Goal: Task Accomplishment & Management: Complete application form

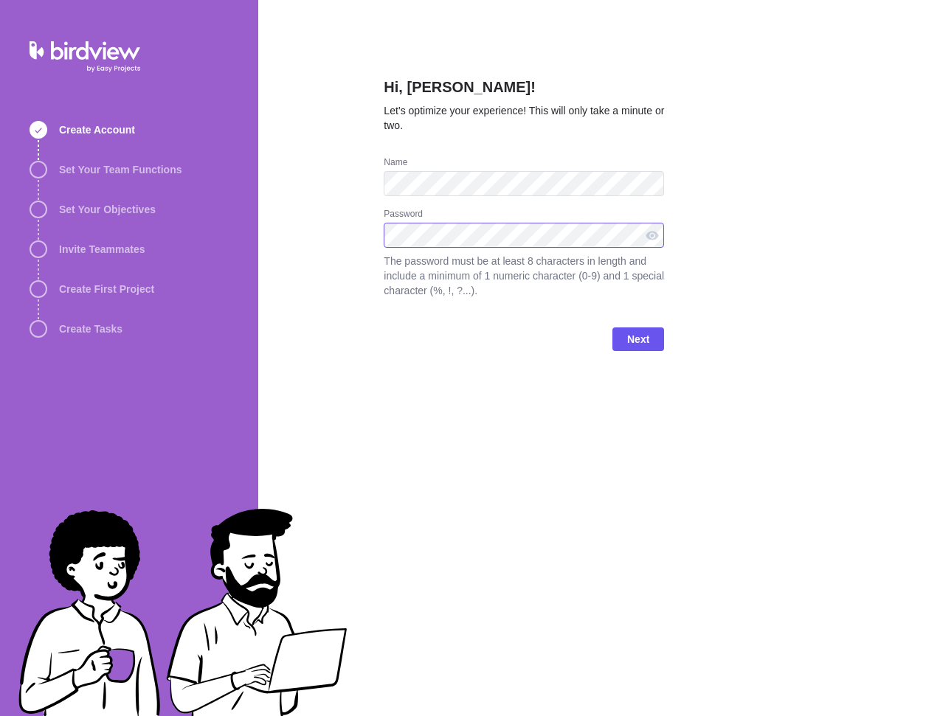
click at [196, 205] on div "Create Account Set Your Team Functions Set Your Objectives Invite Teammates Cre…" at bounding box center [470, 358] width 940 height 716
click at [662, 353] on div "Next" at bounding box center [524, 345] width 280 height 59
click at [647, 342] on span "Next" at bounding box center [638, 340] width 22 height 18
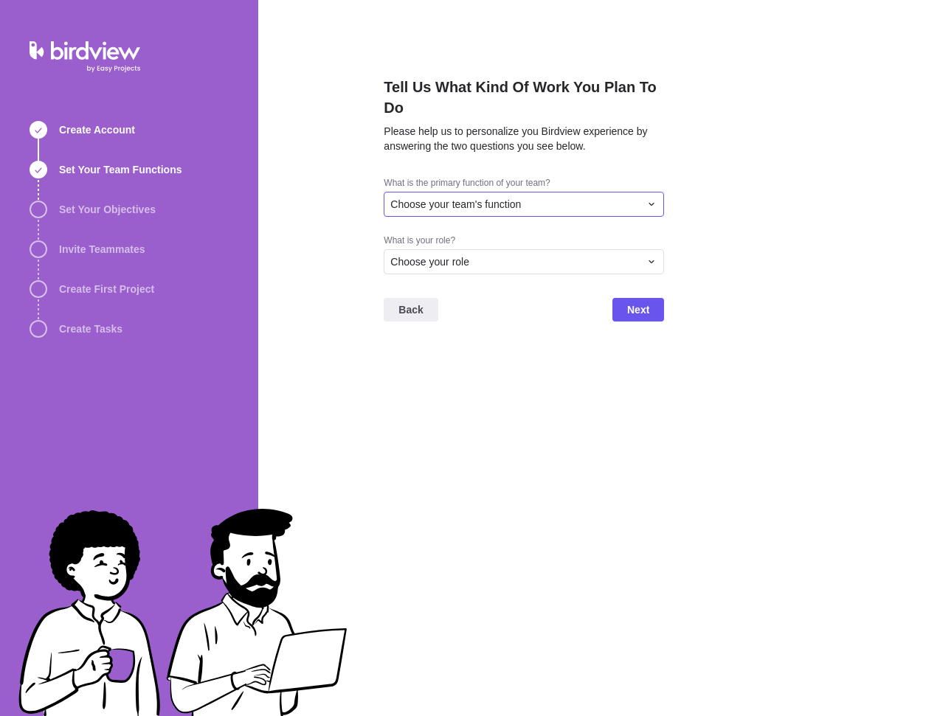
click at [652, 206] on icon at bounding box center [652, 204] width 12 height 12
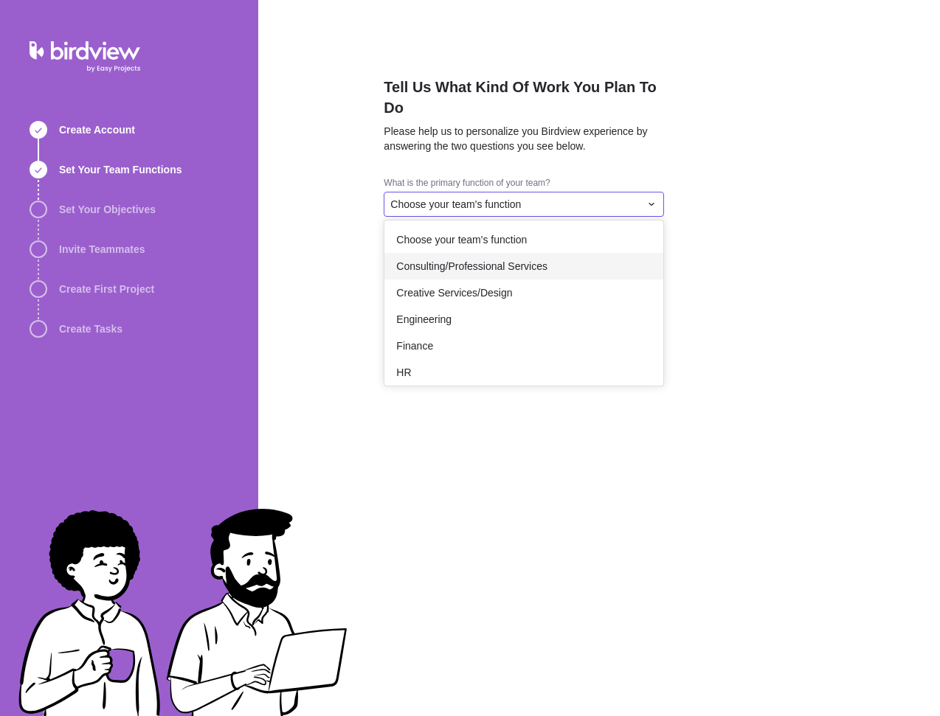
click at [491, 261] on span "Consulting/Professional Services" at bounding box center [471, 266] width 151 height 15
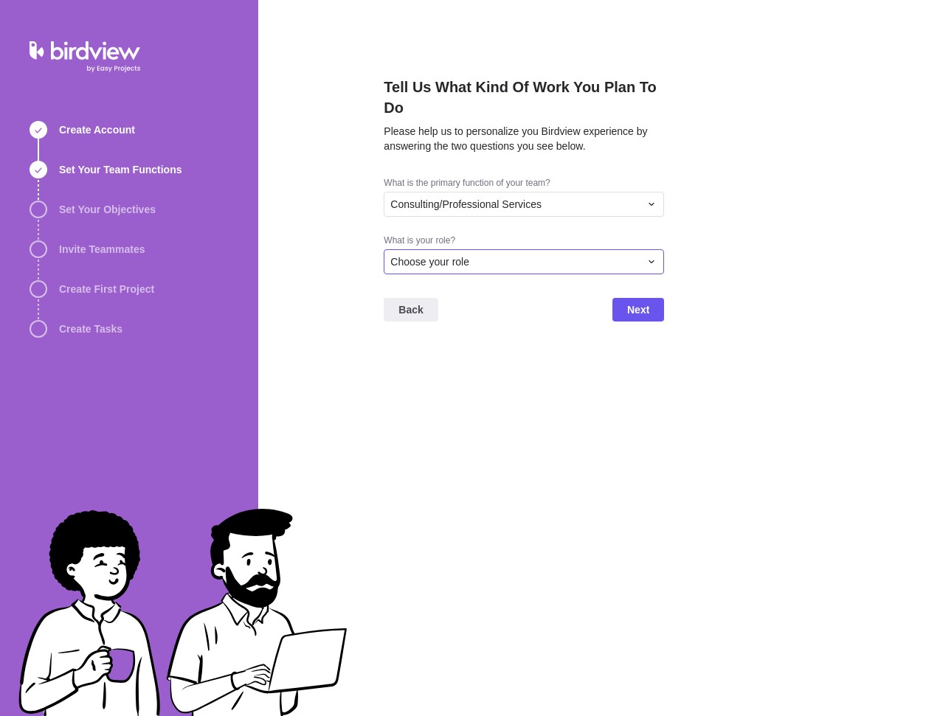
click at [491, 261] on div "Choose your role" at bounding box center [514, 262] width 249 height 15
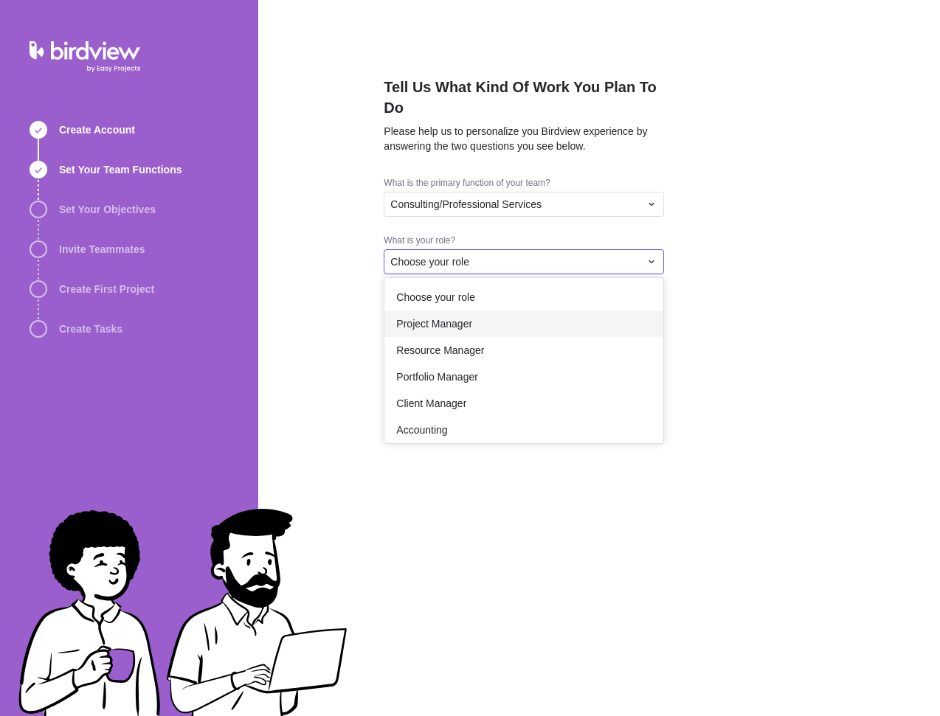
click at [469, 320] on span "Project Manager" at bounding box center [434, 324] width 76 height 15
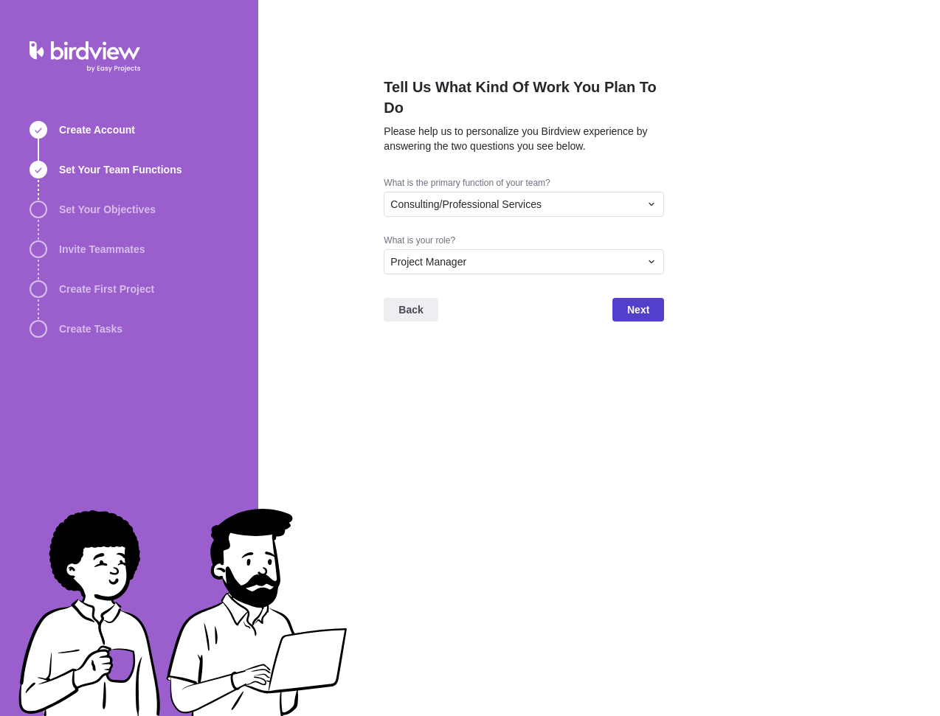
click at [643, 314] on span "Next" at bounding box center [638, 310] width 22 height 18
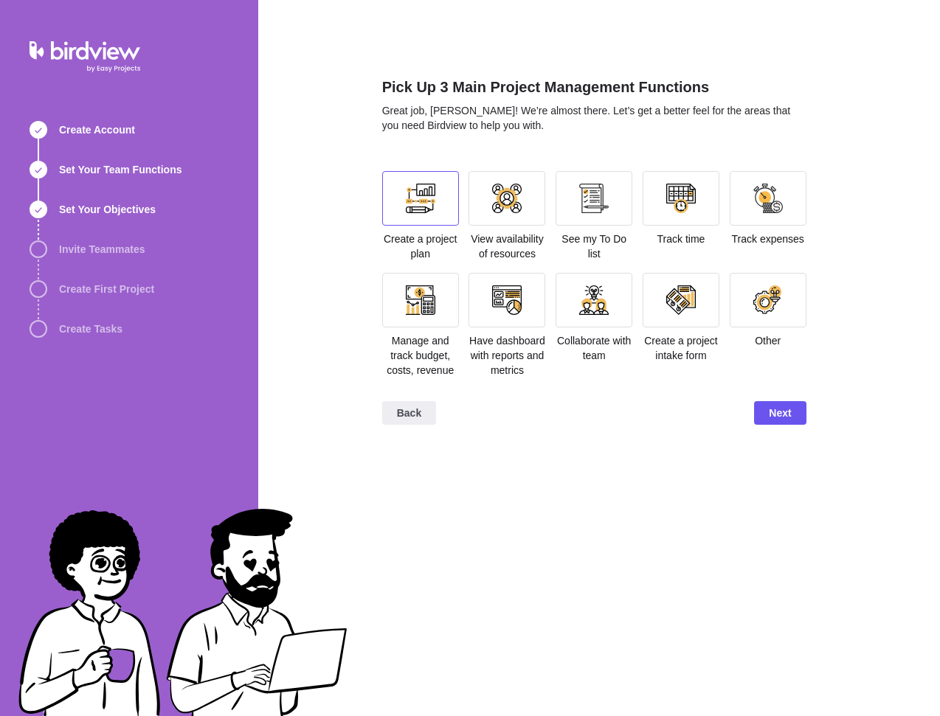
click at [424, 196] on div at bounding box center [421, 199] width 30 height 30
click at [598, 212] on div at bounding box center [594, 199] width 30 height 30
click at [688, 297] on div at bounding box center [681, 301] width 30 height 30
click at [601, 204] on div at bounding box center [594, 199] width 30 height 30
click at [594, 308] on div at bounding box center [594, 301] width 30 height 30
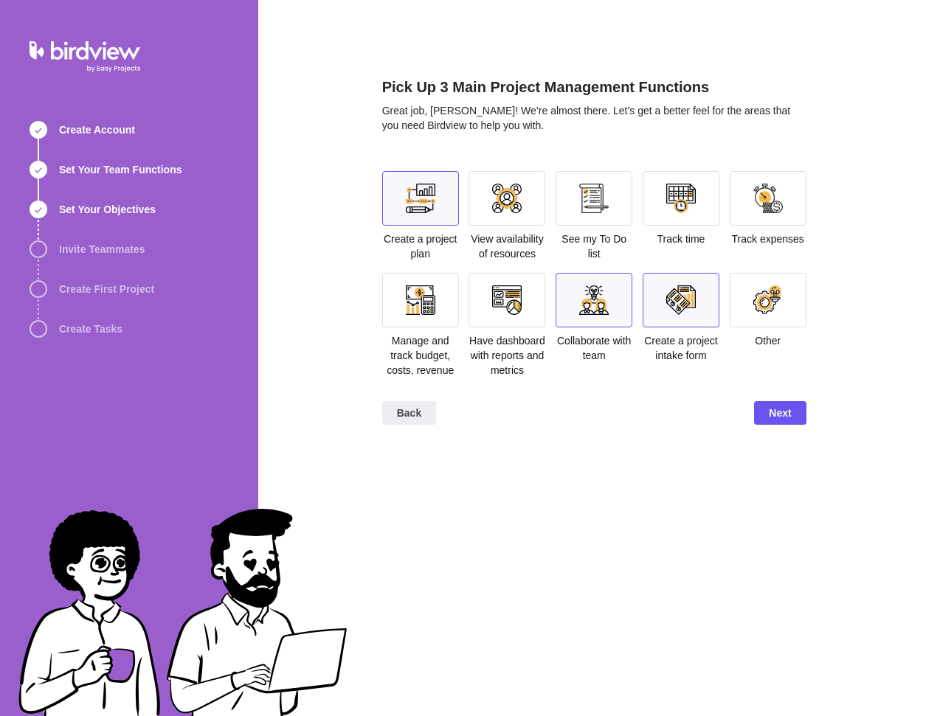
click at [494, 300] on div at bounding box center [507, 301] width 30 height 30
click at [664, 291] on div at bounding box center [681, 300] width 77 height 55
click at [519, 302] on div at bounding box center [507, 301] width 30 height 30
click at [769, 414] on span "Next" at bounding box center [780, 413] width 22 height 18
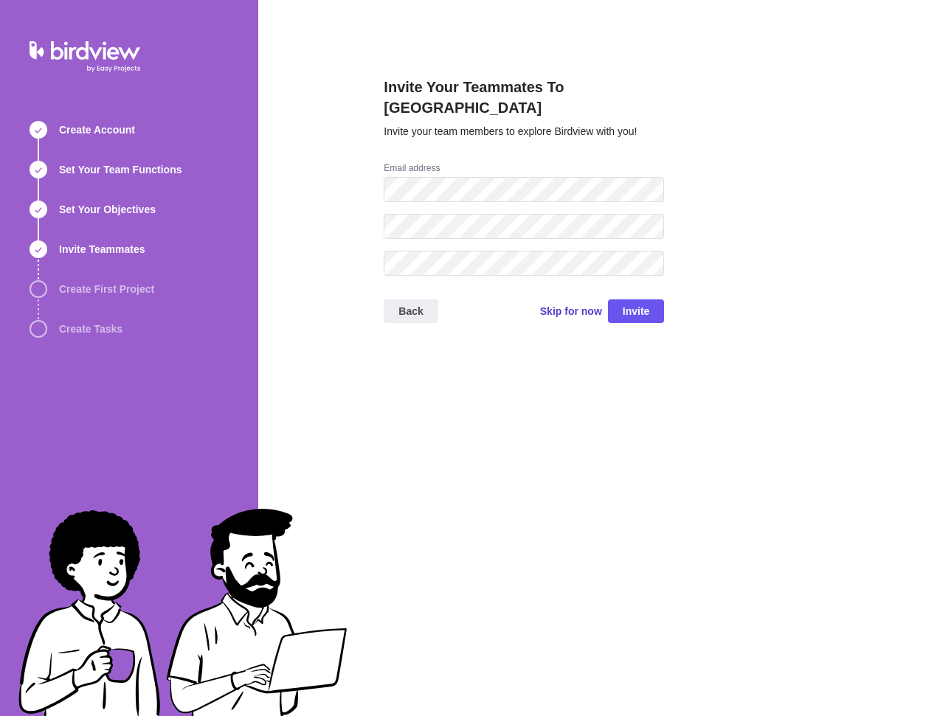
click at [574, 304] on span "Skip for now" at bounding box center [571, 311] width 62 height 15
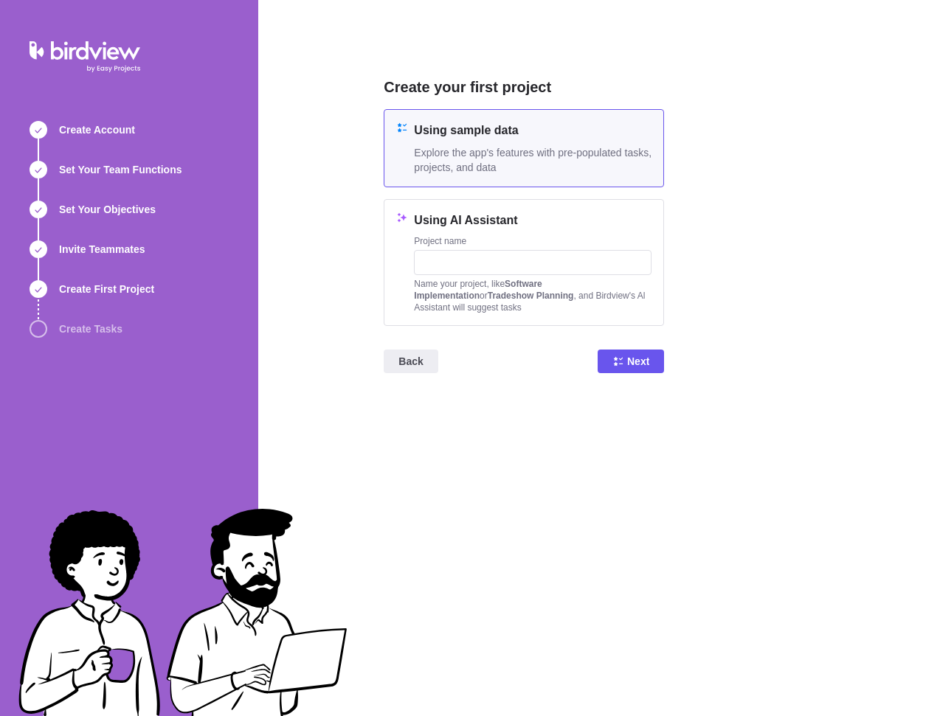
click at [535, 162] on span "Explore the app's features with pre-populated tasks, projects, and data" at bounding box center [533, 160] width 238 height 30
click at [624, 356] on icon at bounding box center [618, 362] width 12 height 12
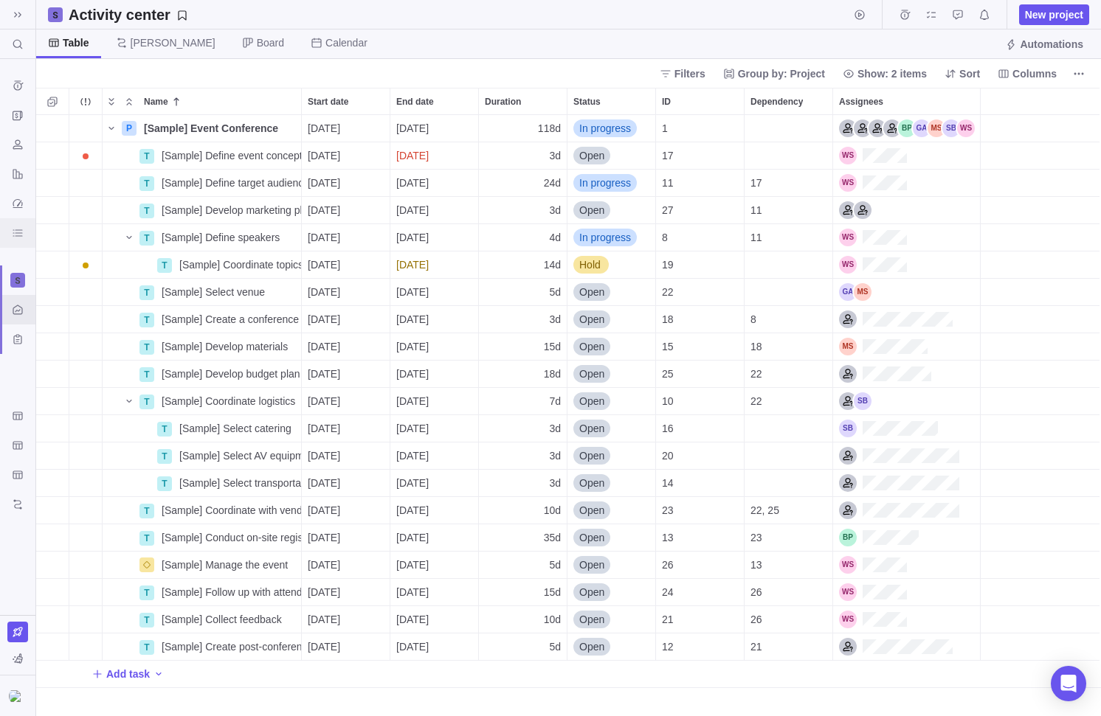
scroll to position [590, 1054]
click at [257, 45] on span "Board" at bounding box center [270, 42] width 27 height 15
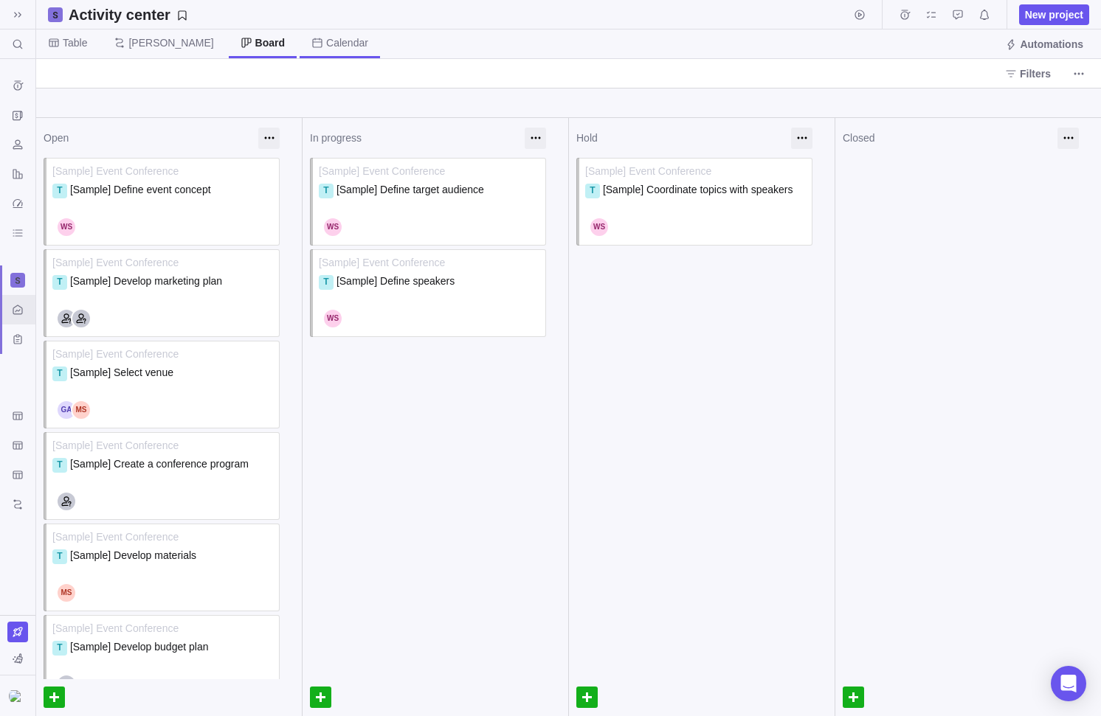
click at [326, 43] on span "Calendar" at bounding box center [347, 42] width 42 height 15
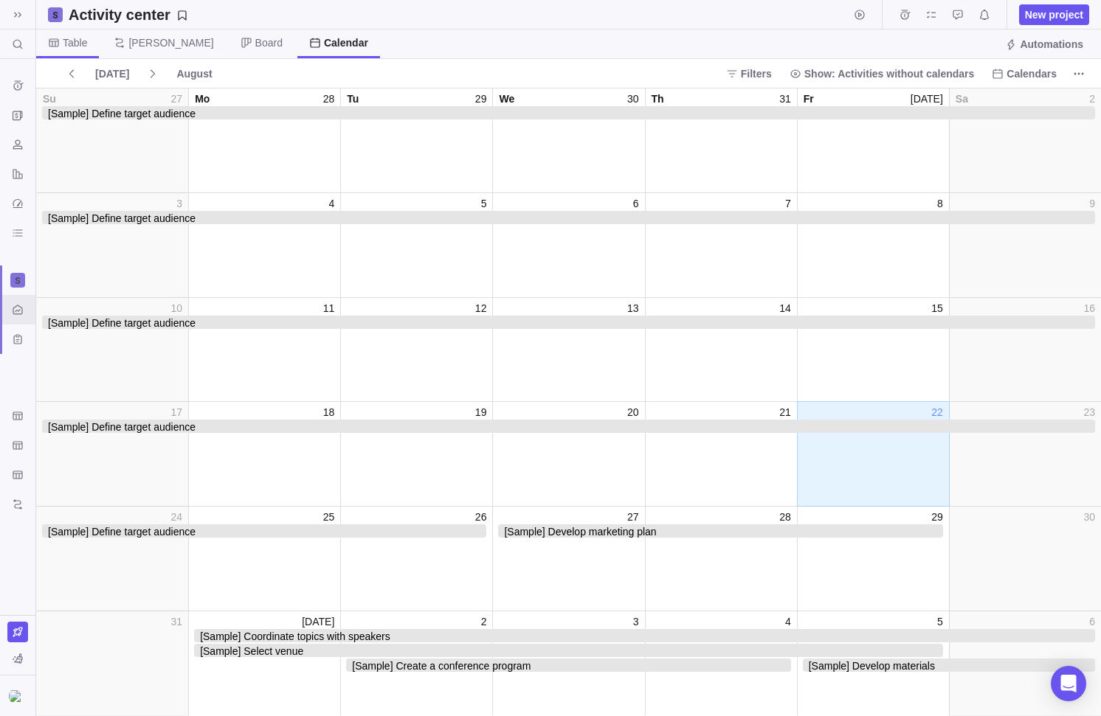
click at [80, 45] on span "Table" at bounding box center [75, 42] width 24 height 15
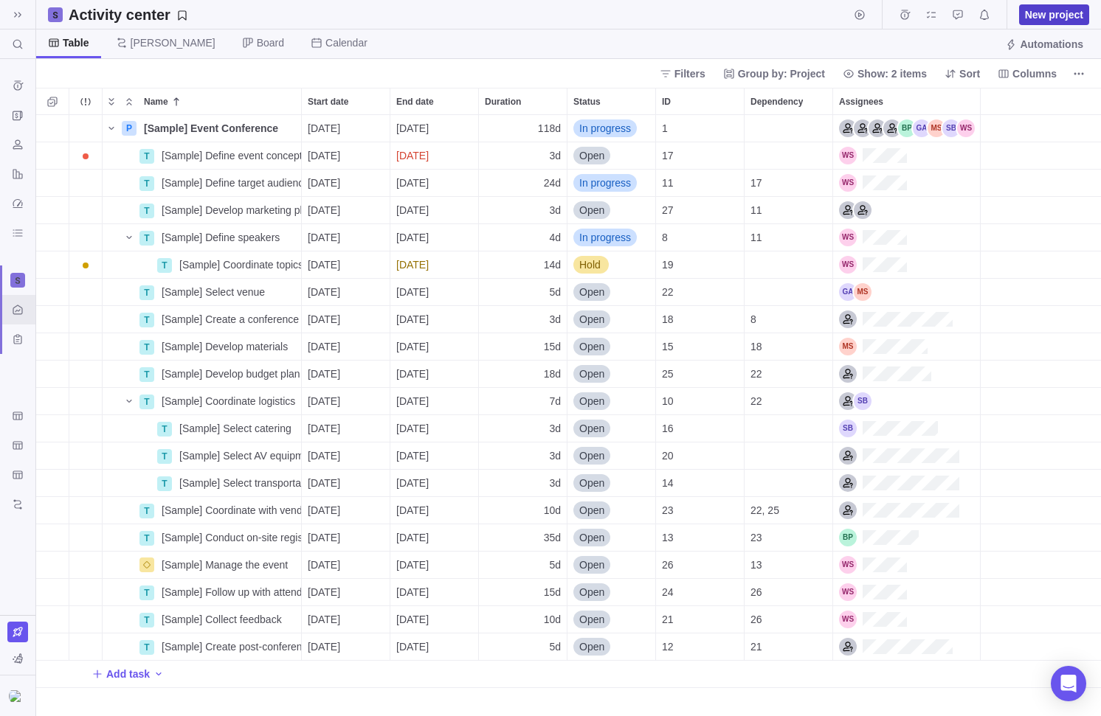
click at [939, 10] on span "New project" at bounding box center [1054, 14] width 58 height 15
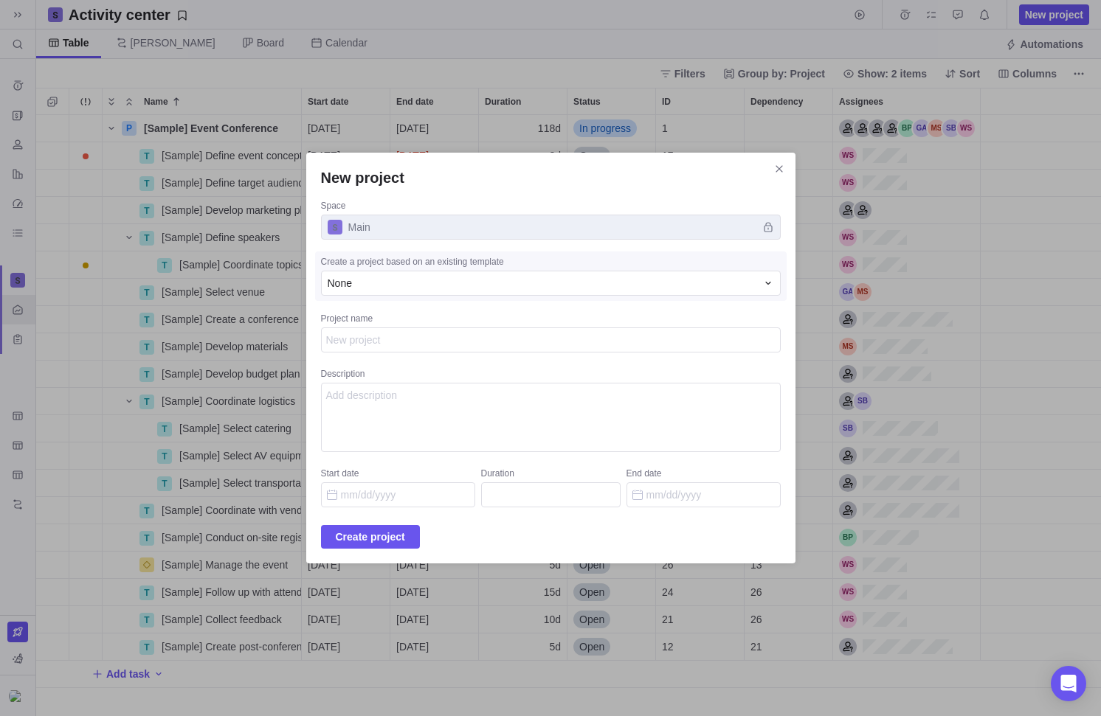
click at [409, 338] on textarea "Project name" at bounding box center [551, 340] width 460 height 25
type textarea "T"
type textarea "x"
type textarea "Tr"
type textarea "x"
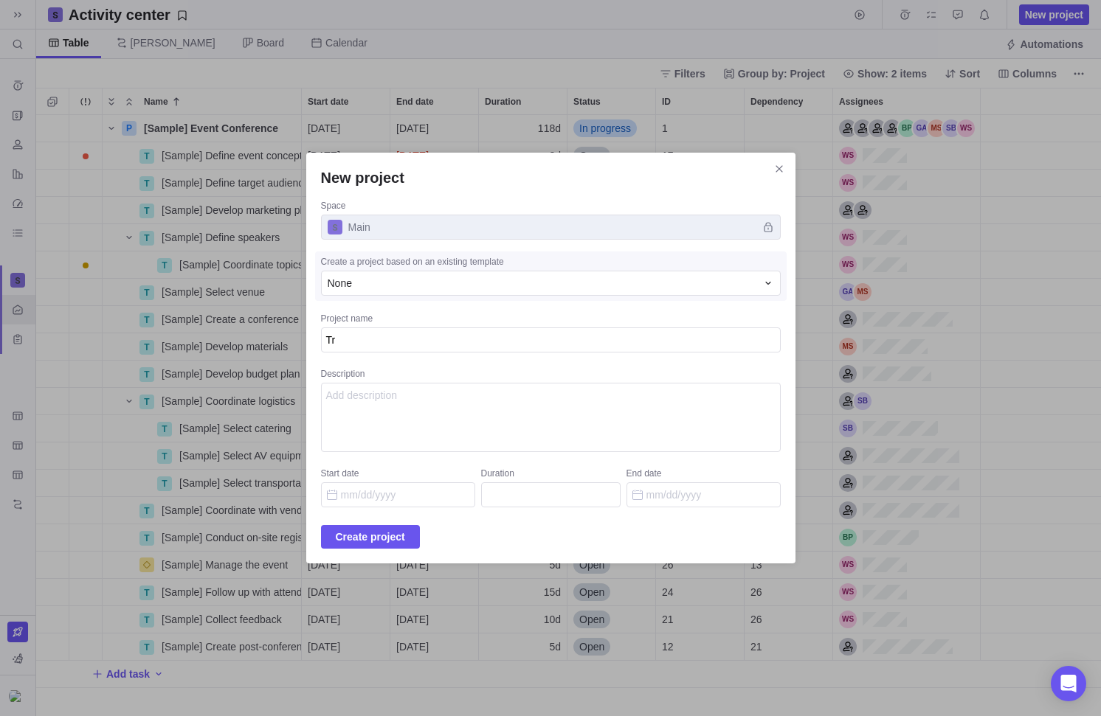
type textarea "Tra"
type textarea "x"
type textarea "Trai"
type textarea "x"
type textarea "Train"
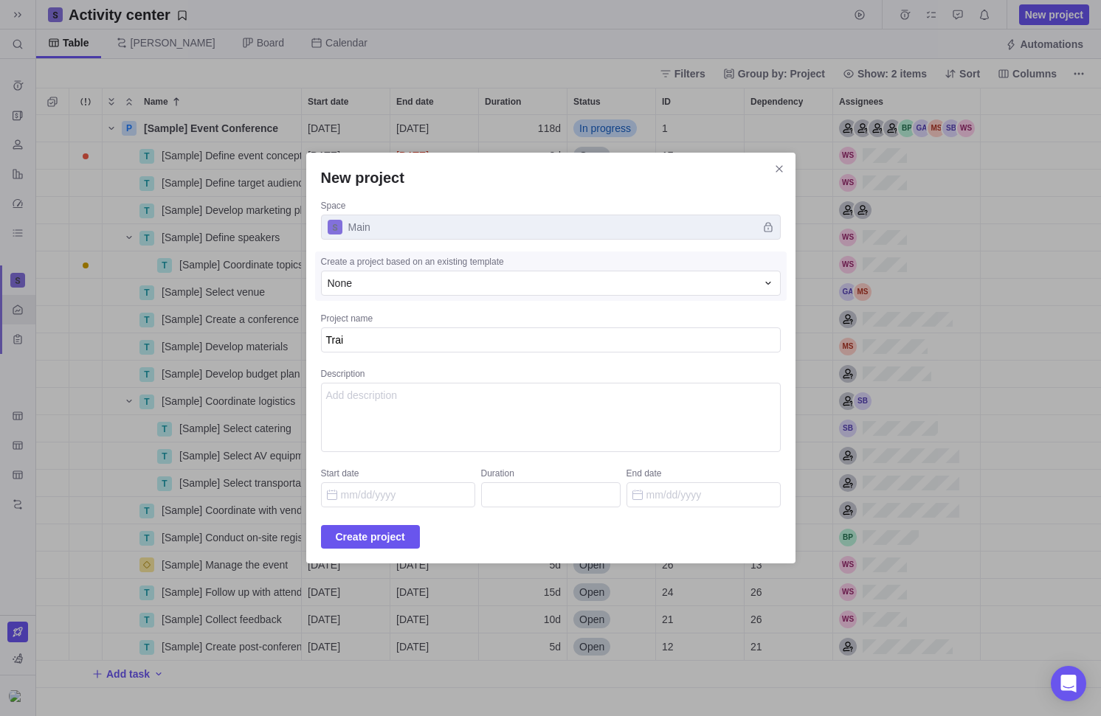
type textarea "x"
type textarea "Traini"
type textarea "x"
type textarea "Trainin"
type textarea "x"
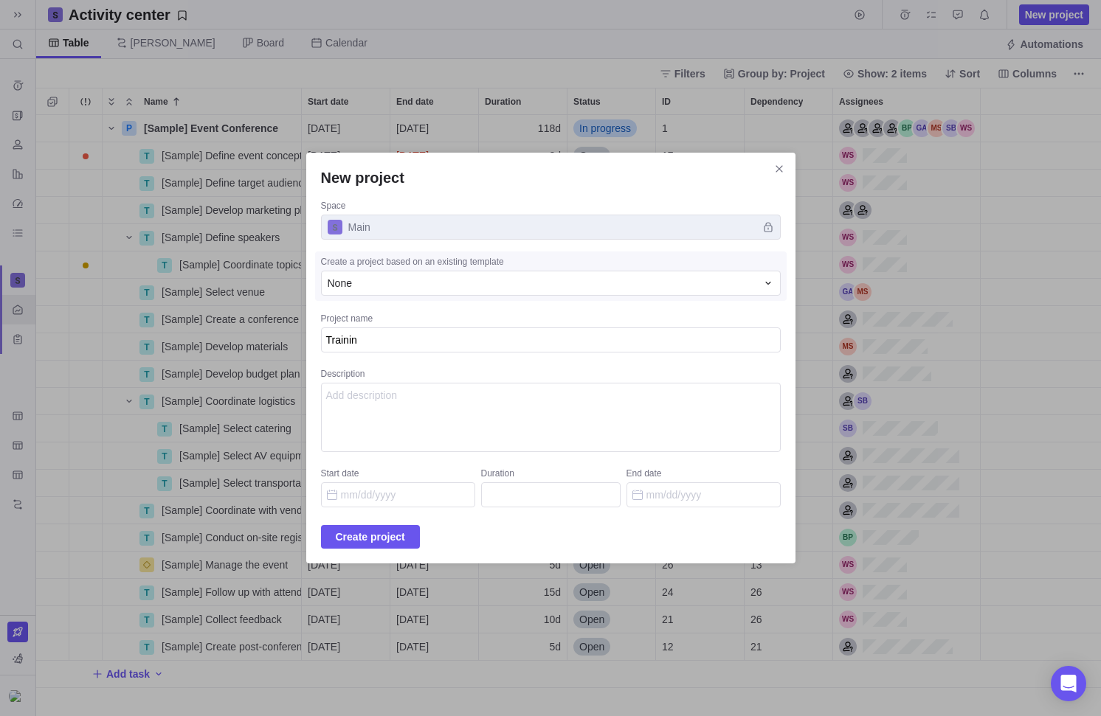
type textarea "Training"
type textarea "x"
type textarea "Training"
type textarea "x"
type textarea "Training S"
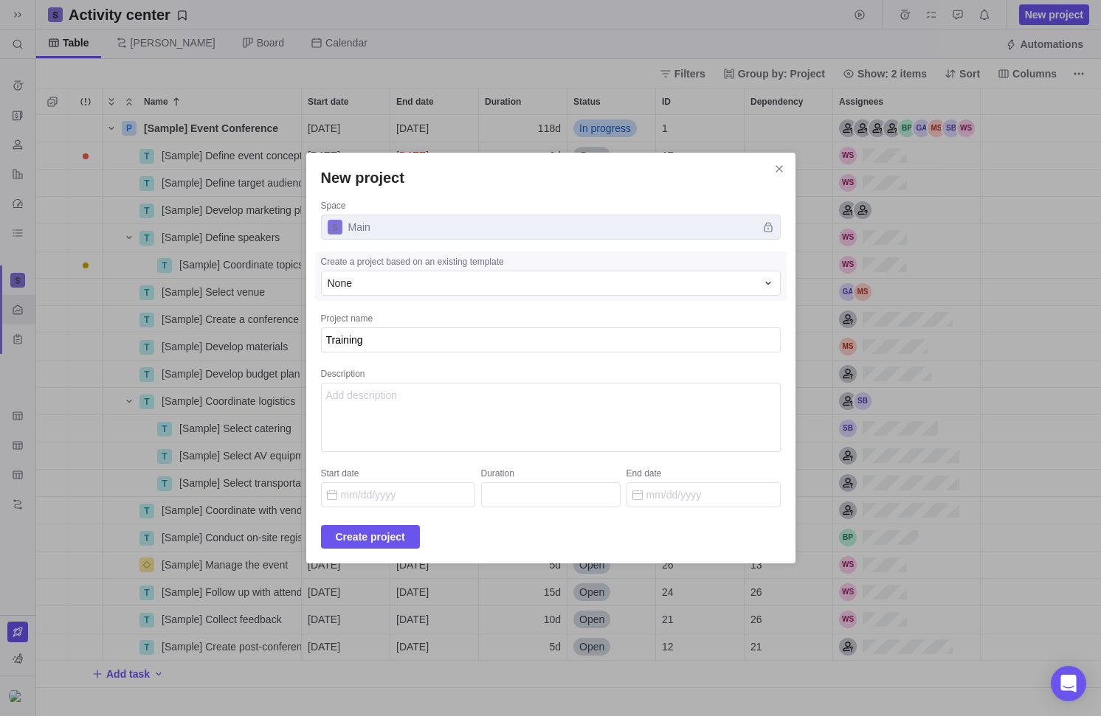
type textarea "x"
type textarea "Training Se"
type textarea "x"
type textarea "Training Ses"
type textarea "x"
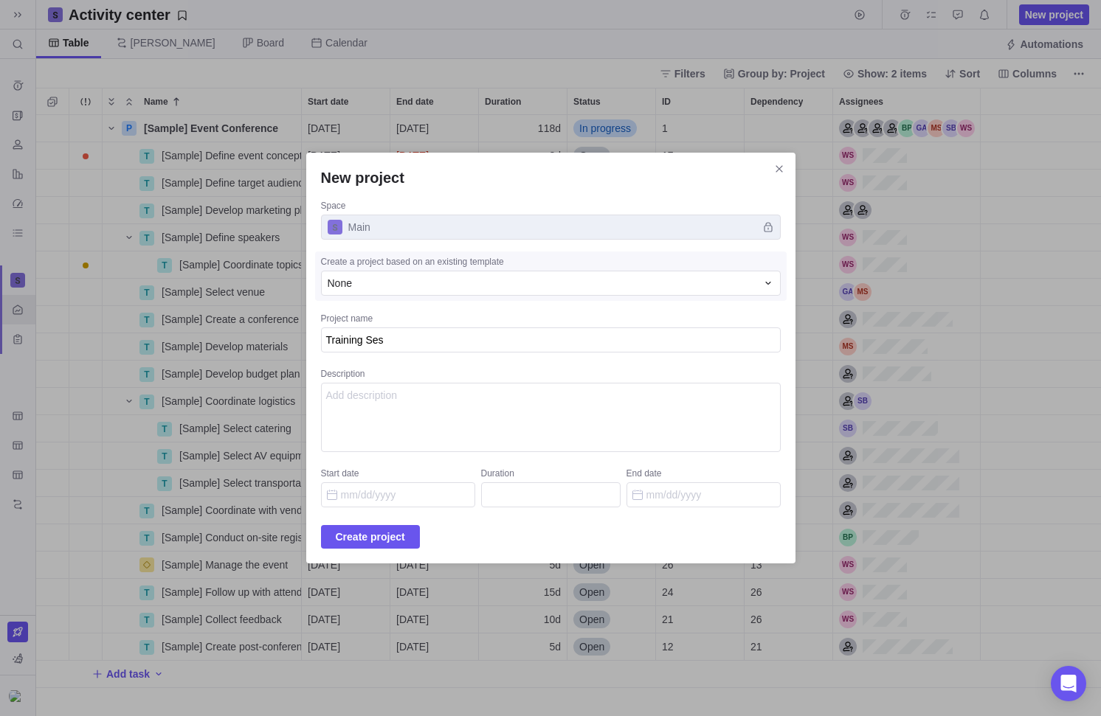
type textarea "Training Sess"
type textarea "x"
type textarea "Training Sessi"
type textarea "x"
type textarea "Training Sessio"
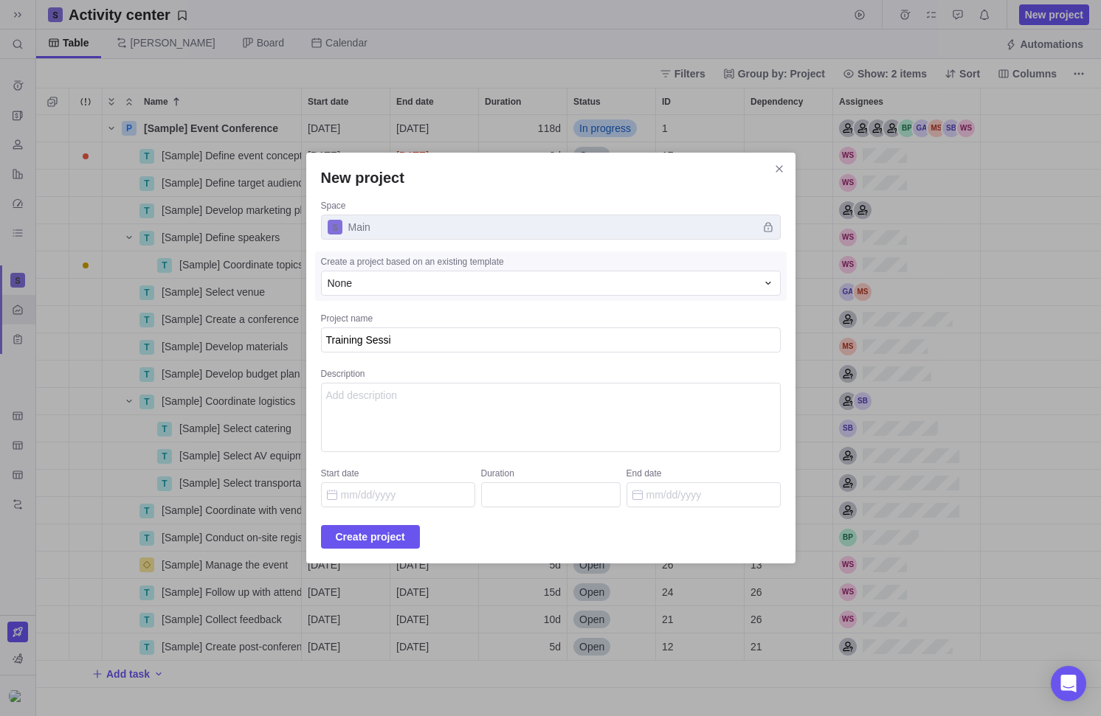
type textarea "x"
type textarea "Training Session"
type textarea "x"
type textarea "Training Session"
type textarea "x"
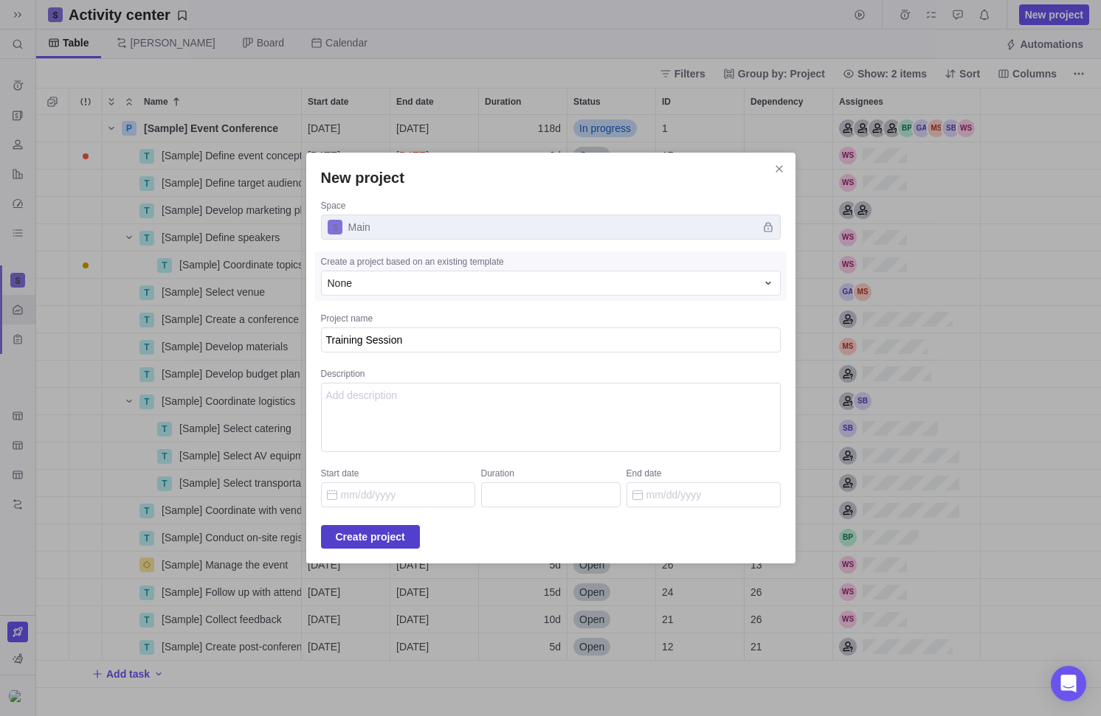
click at [409, 526] on span "Create project" at bounding box center [370, 537] width 99 height 24
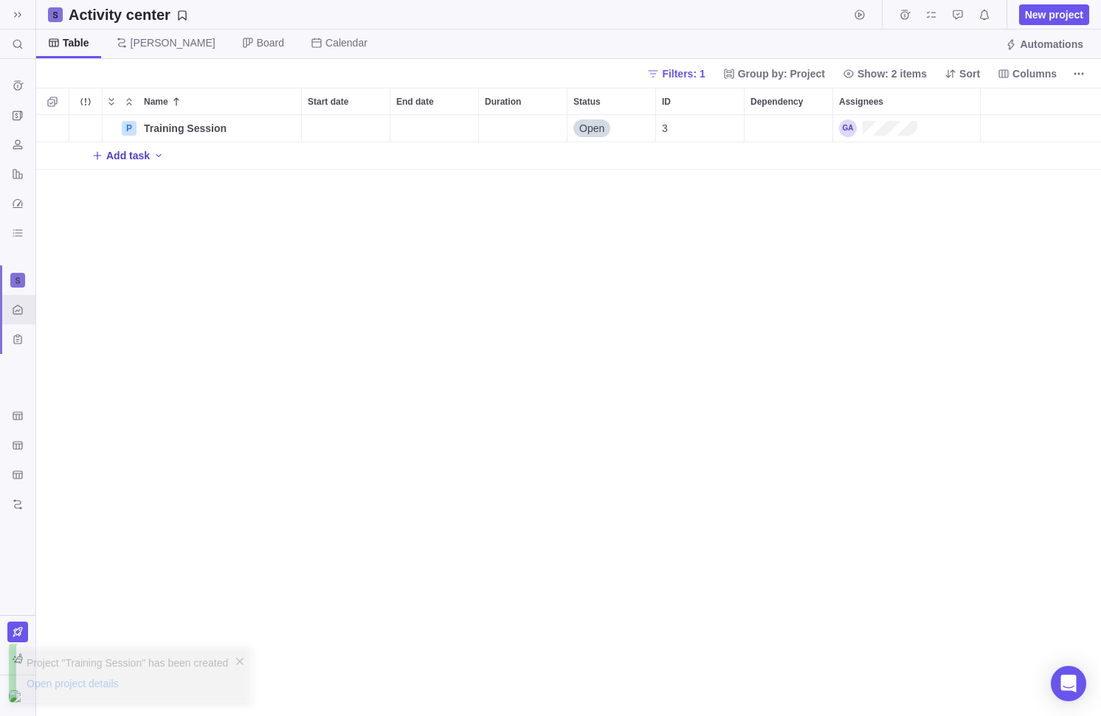
click at [127, 153] on span "Add task" at bounding box center [128, 155] width 44 height 15
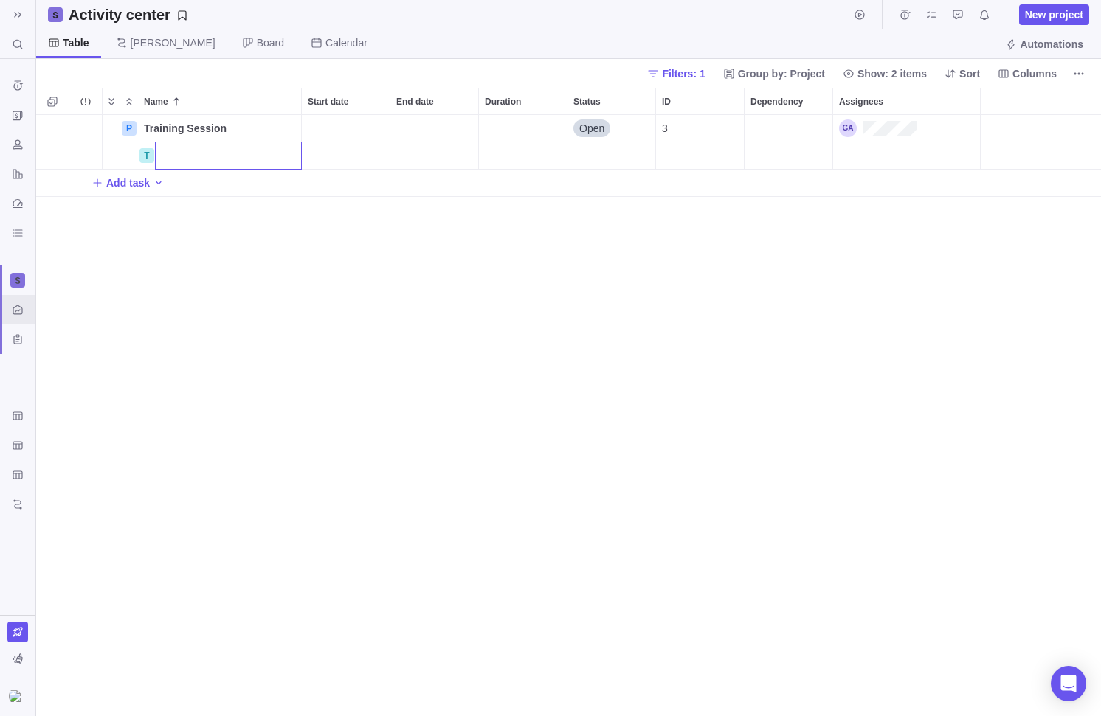
click at [130, 254] on div "Name Start date End date Duration Status ID Dependency Assignees P Training Ses…" at bounding box center [568, 402] width 1065 height 629
